Goal: Task Accomplishment & Management: Manage account settings

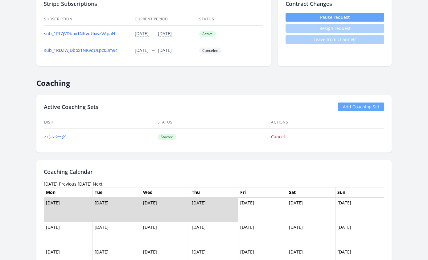
scroll to position [269, 0]
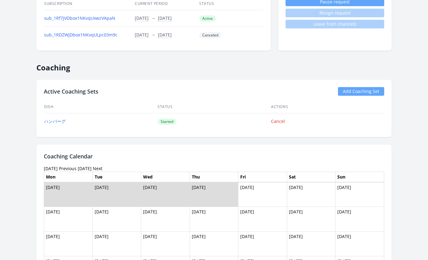
click at [371, 89] on link "Add Coaching Set" at bounding box center [361, 91] width 46 height 9
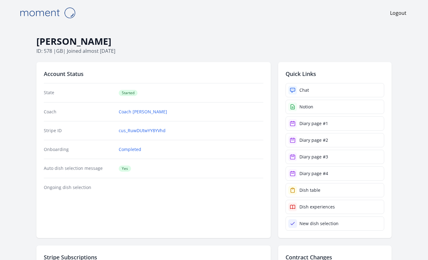
scroll to position [269, 0]
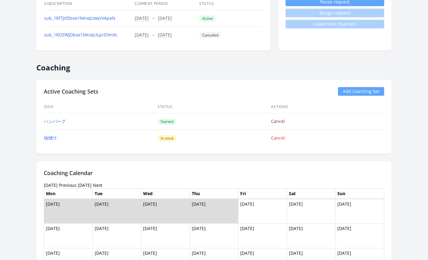
click at [279, 121] on link "Cancel" at bounding box center [278, 121] width 14 height 6
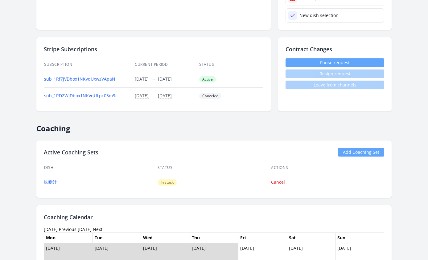
scroll to position [297, 0]
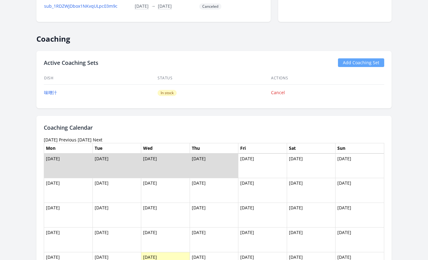
click at [164, 92] on span "In stock" at bounding box center [167, 93] width 19 height 6
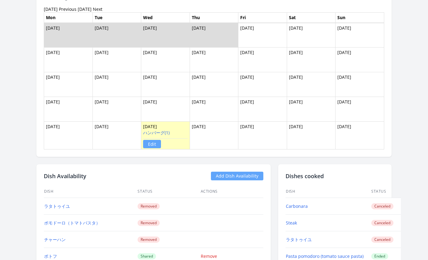
scroll to position [426, 0]
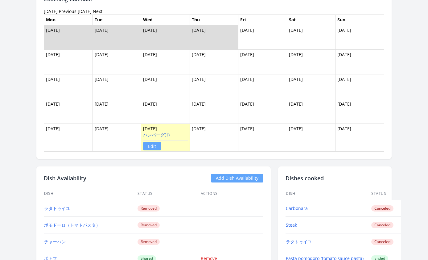
click at [155, 146] on link "Edit" at bounding box center [152, 146] width 18 height 8
click at [157, 134] on link "ハンバーグ(1)" at bounding box center [156, 135] width 27 height 6
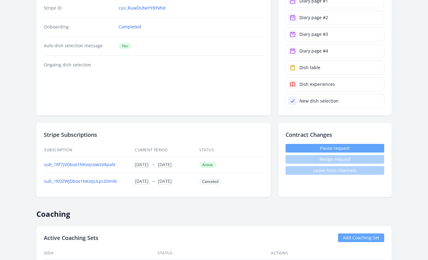
scroll to position [258, 0]
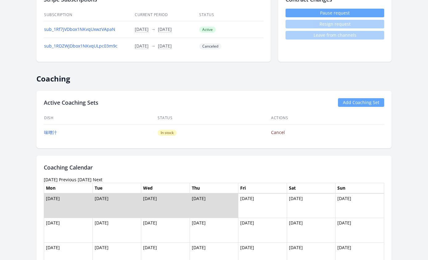
click at [283, 133] on link "Cancel" at bounding box center [278, 132] width 14 height 6
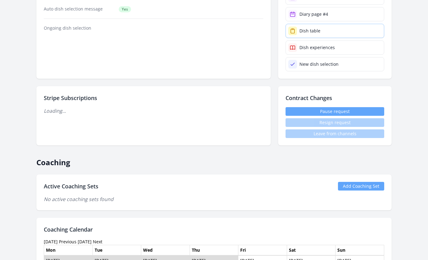
scroll to position [215, 0]
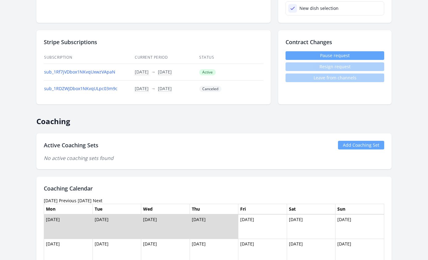
click at [355, 148] on link "Add Coaching Set" at bounding box center [361, 145] width 46 height 9
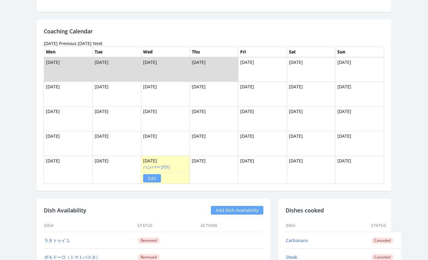
scroll to position [408, 0]
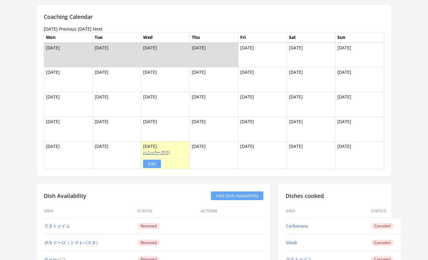
click at [158, 152] on link "ハンバーグ(1)" at bounding box center [156, 152] width 27 height 6
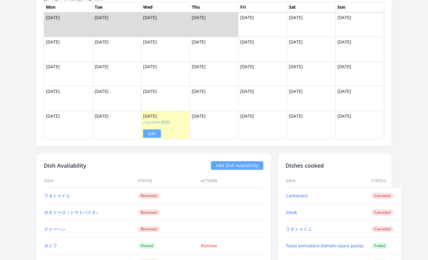
scroll to position [444, 0]
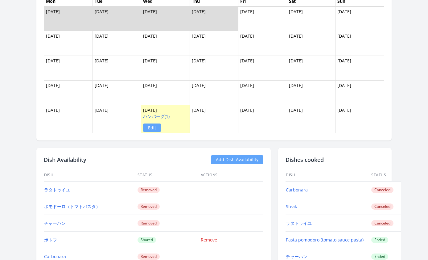
click at [153, 131] on link "Edit" at bounding box center [152, 127] width 18 height 8
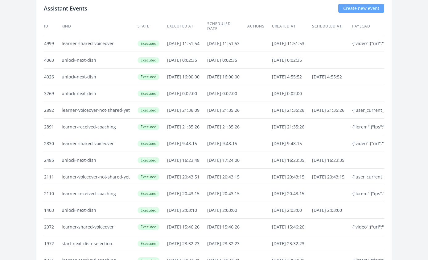
scroll to position [1462, 0]
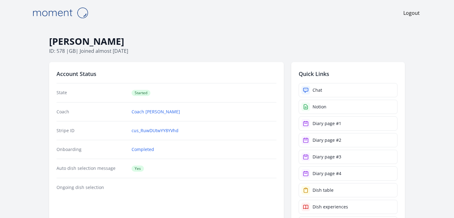
scroll to position [1340, 0]
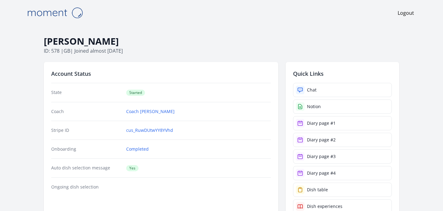
scroll to position [1462, 0]
